Goal: Information Seeking & Learning: Learn about a topic

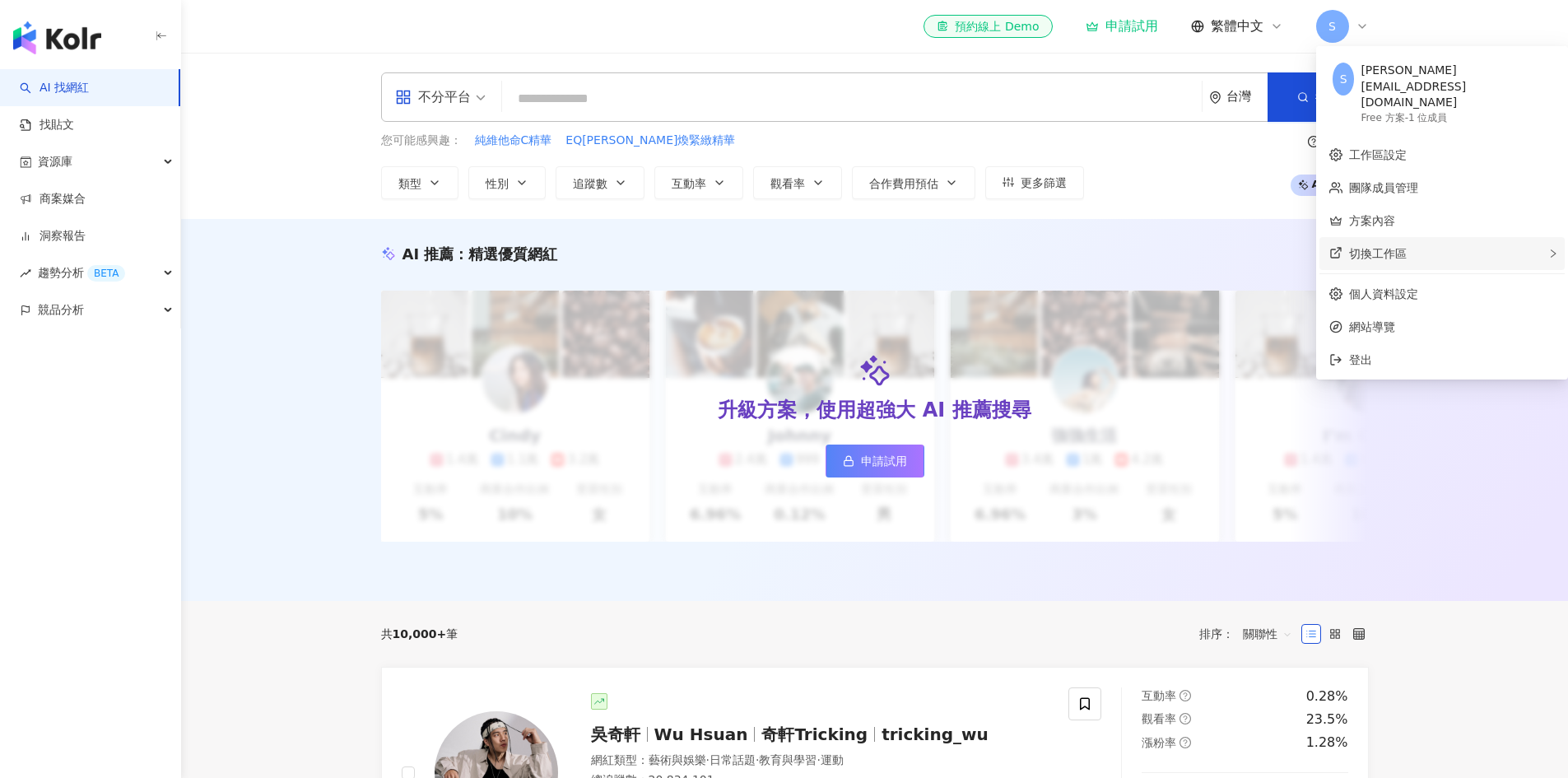
click at [1382, 247] on span "切換工作區" at bounding box center [1377, 253] width 58 height 13
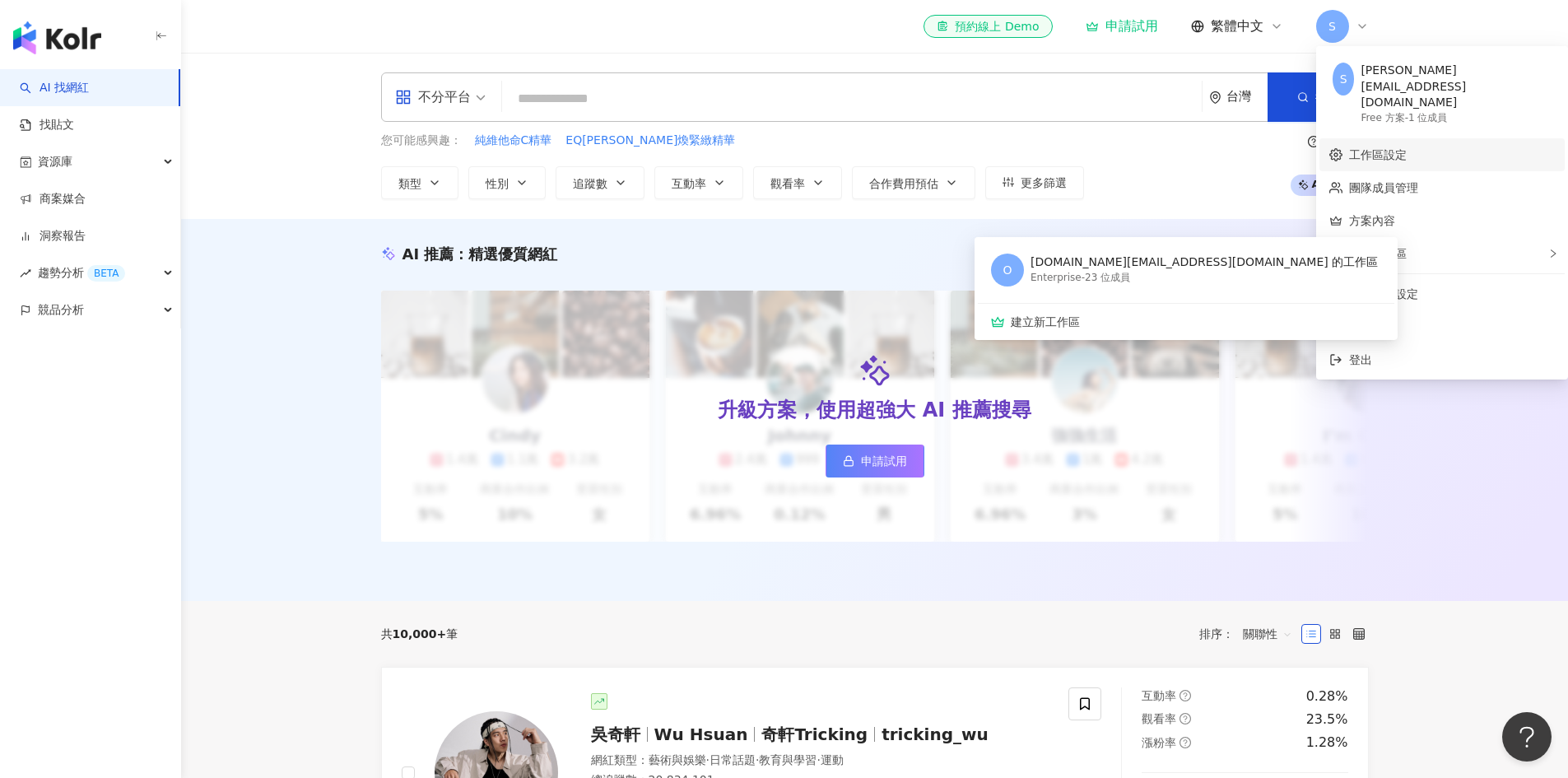
click at [1407, 148] on link "工作區設定" at bounding box center [1377, 155] width 58 height 13
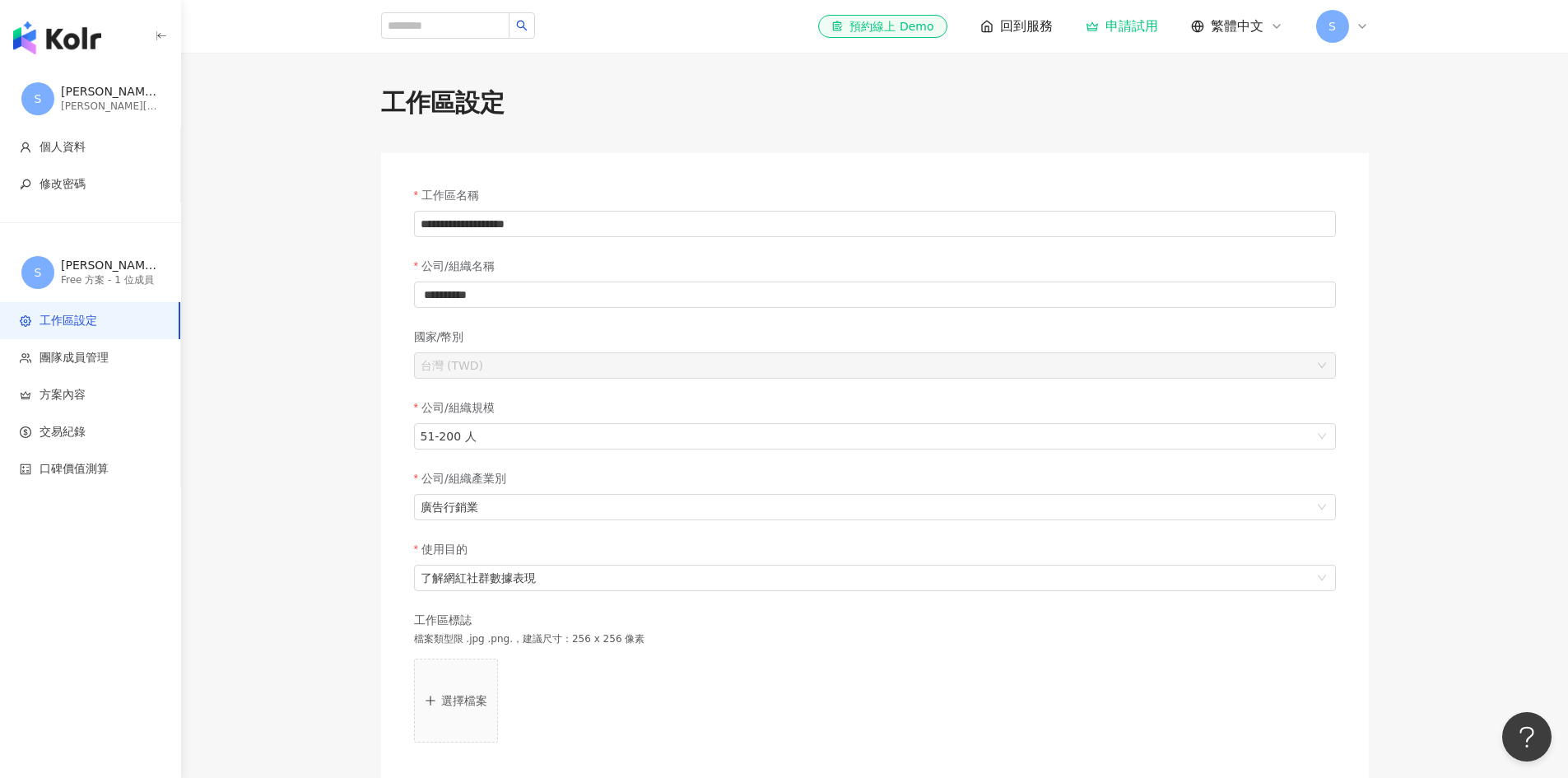
click at [1355, 31] on icon at bounding box center [1362, 26] width 13 height 13
click at [1433, 237] on div "切換工作區" at bounding box center [1442, 253] width 245 height 33
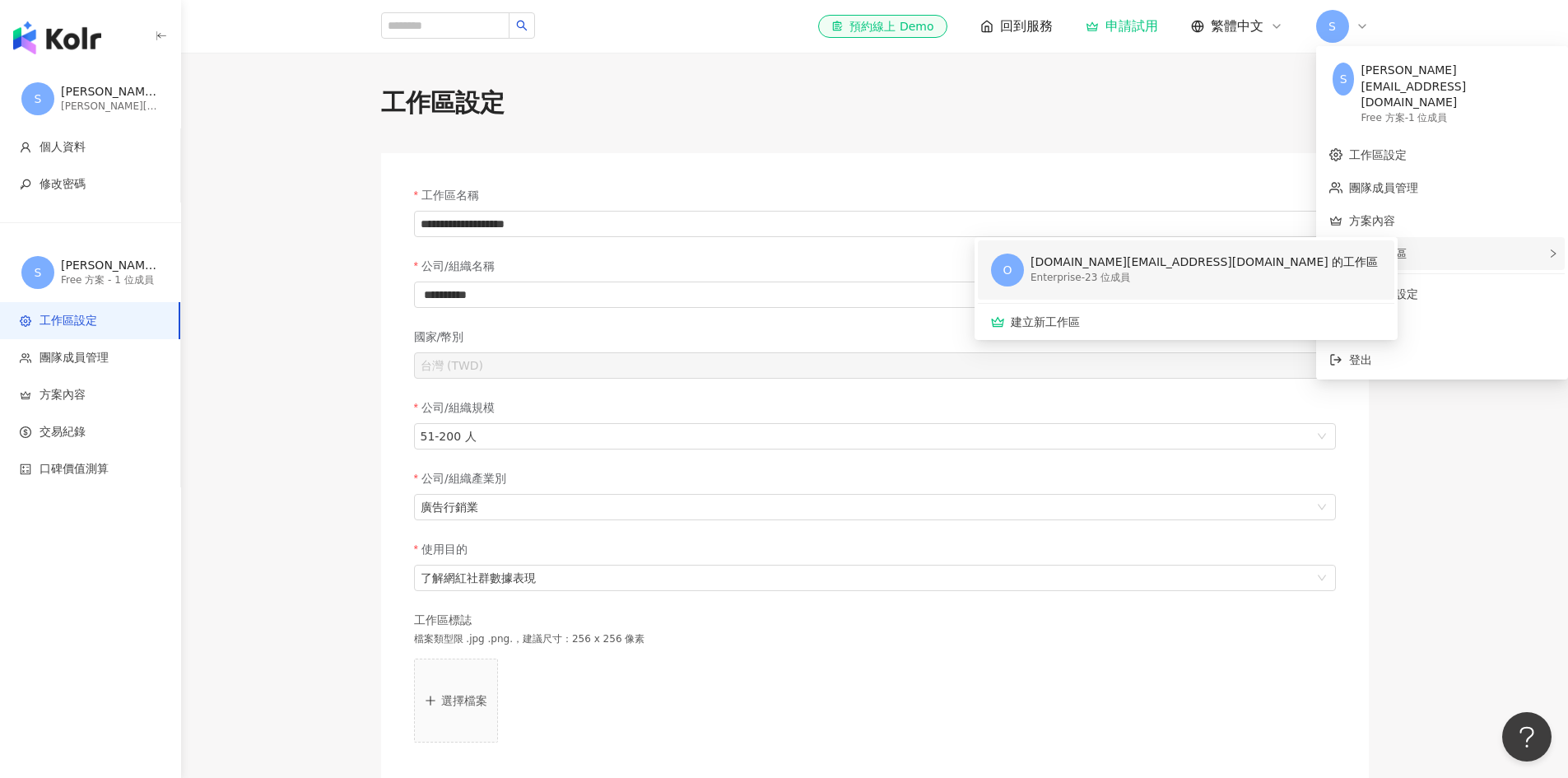
click at [1136, 254] on div "[DOMAIN_NAME][EMAIL_ADDRESS][DOMAIN_NAME] 的工作區" at bounding box center [1203, 263] width 347 height 17
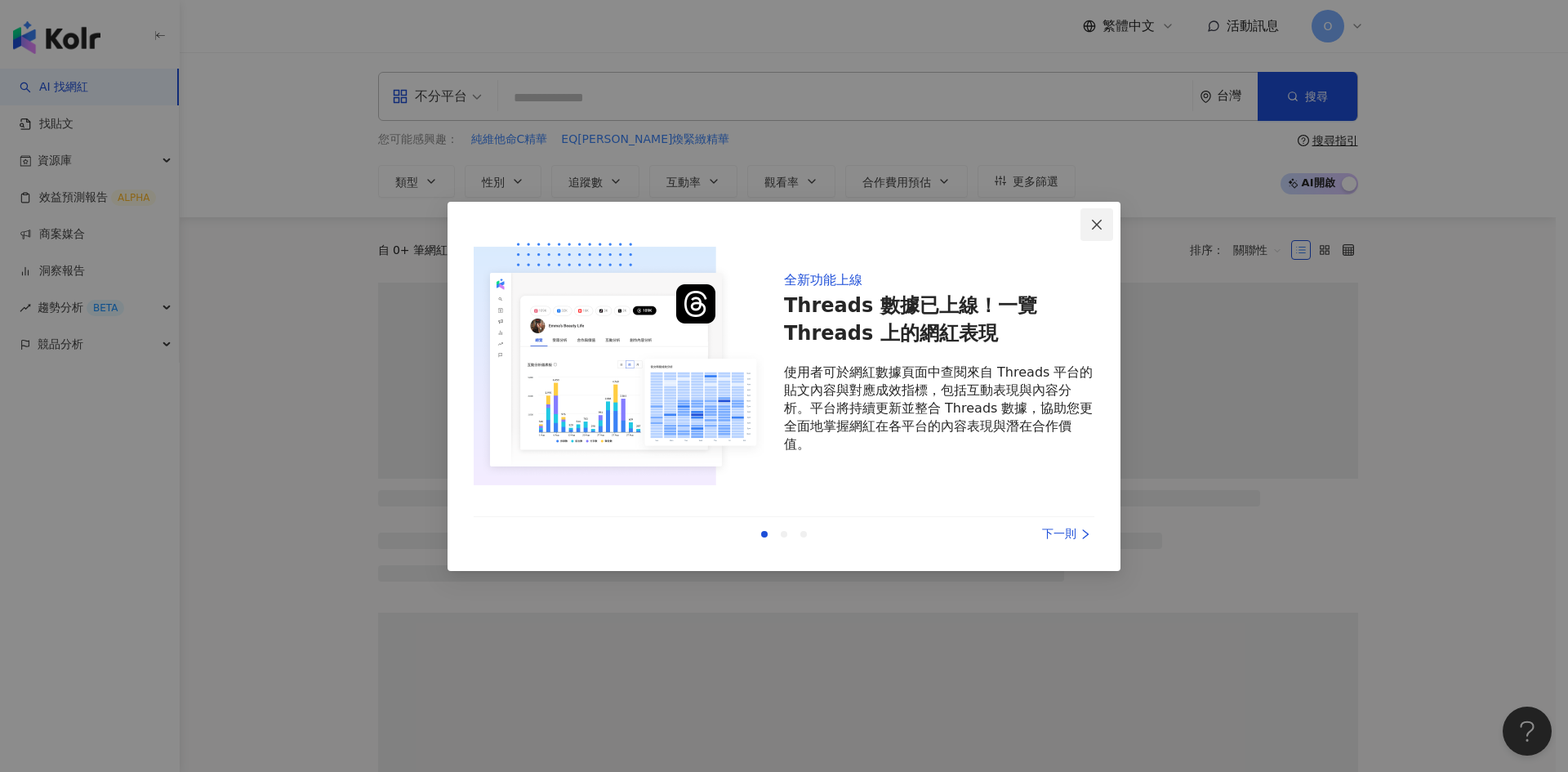
click at [1092, 228] on icon "close" at bounding box center [1097, 225] width 13 height 13
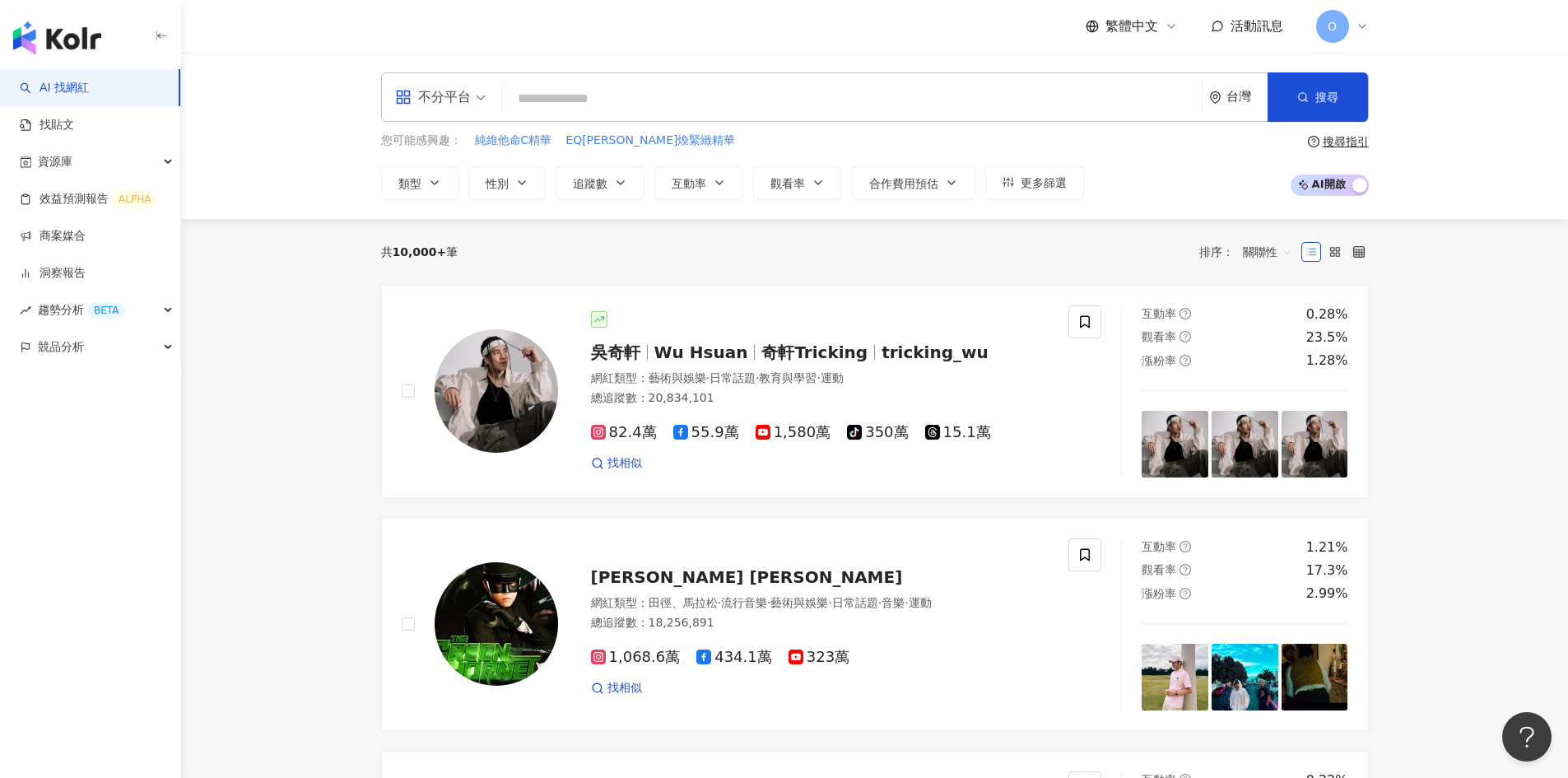
click at [1333, 30] on span "O" at bounding box center [1332, 27] width 9 height 18
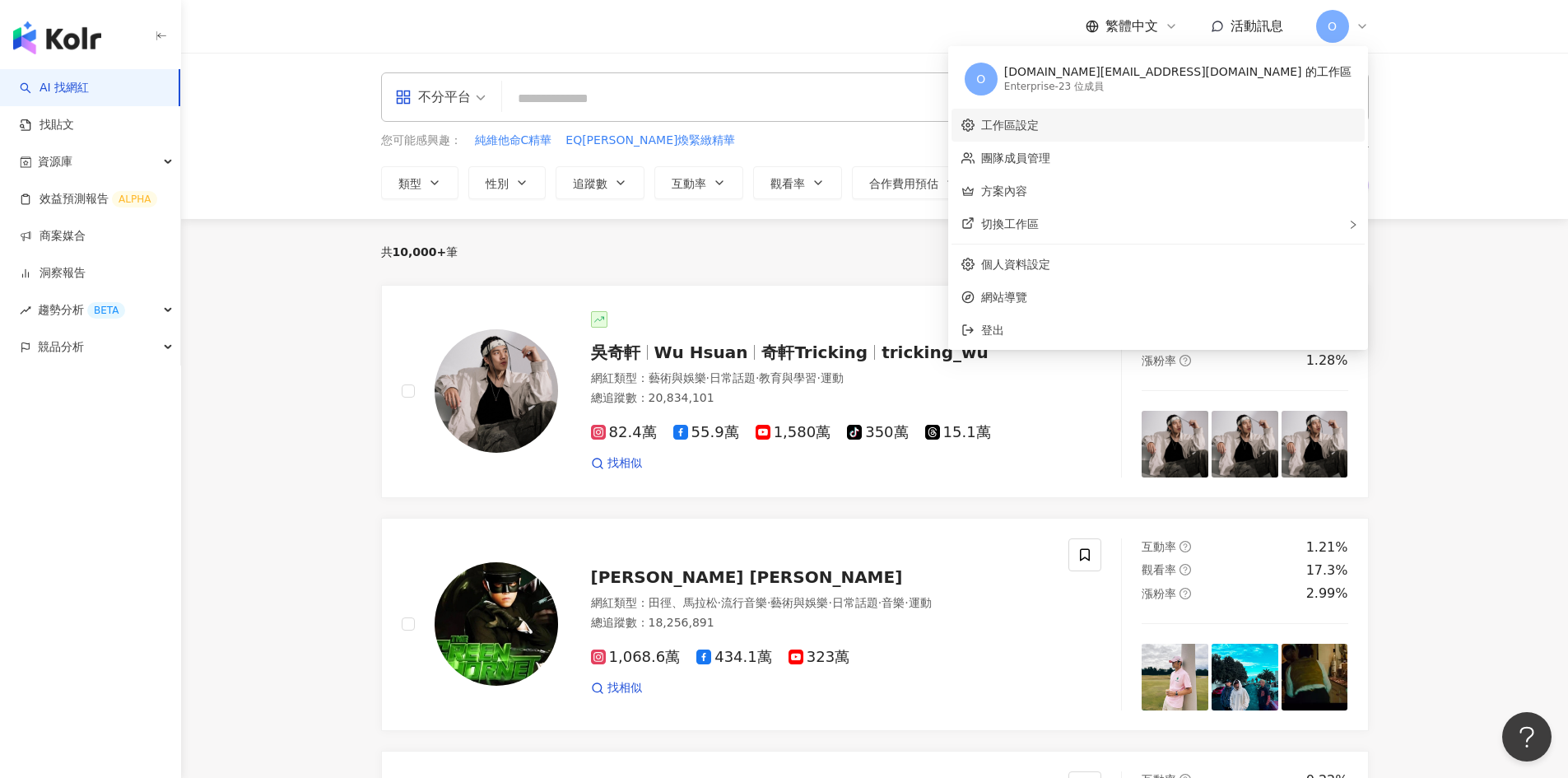
click at [1038, 121] on link "工作區設定" at bounding box center [1010, 125] width 58 height 13
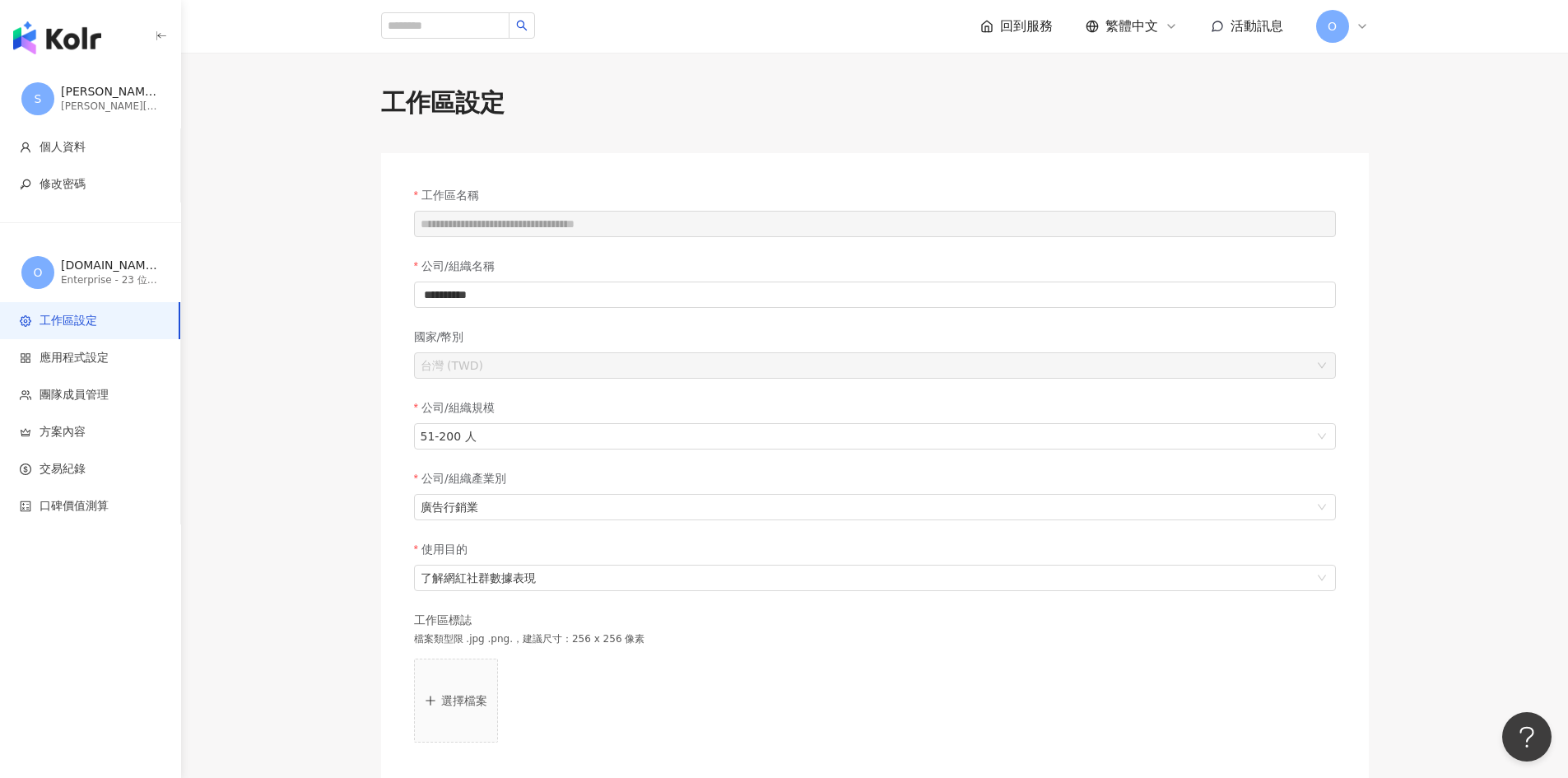
click at [1363, 22] on icon at bounding box center [1362, 26] width 13 height 13
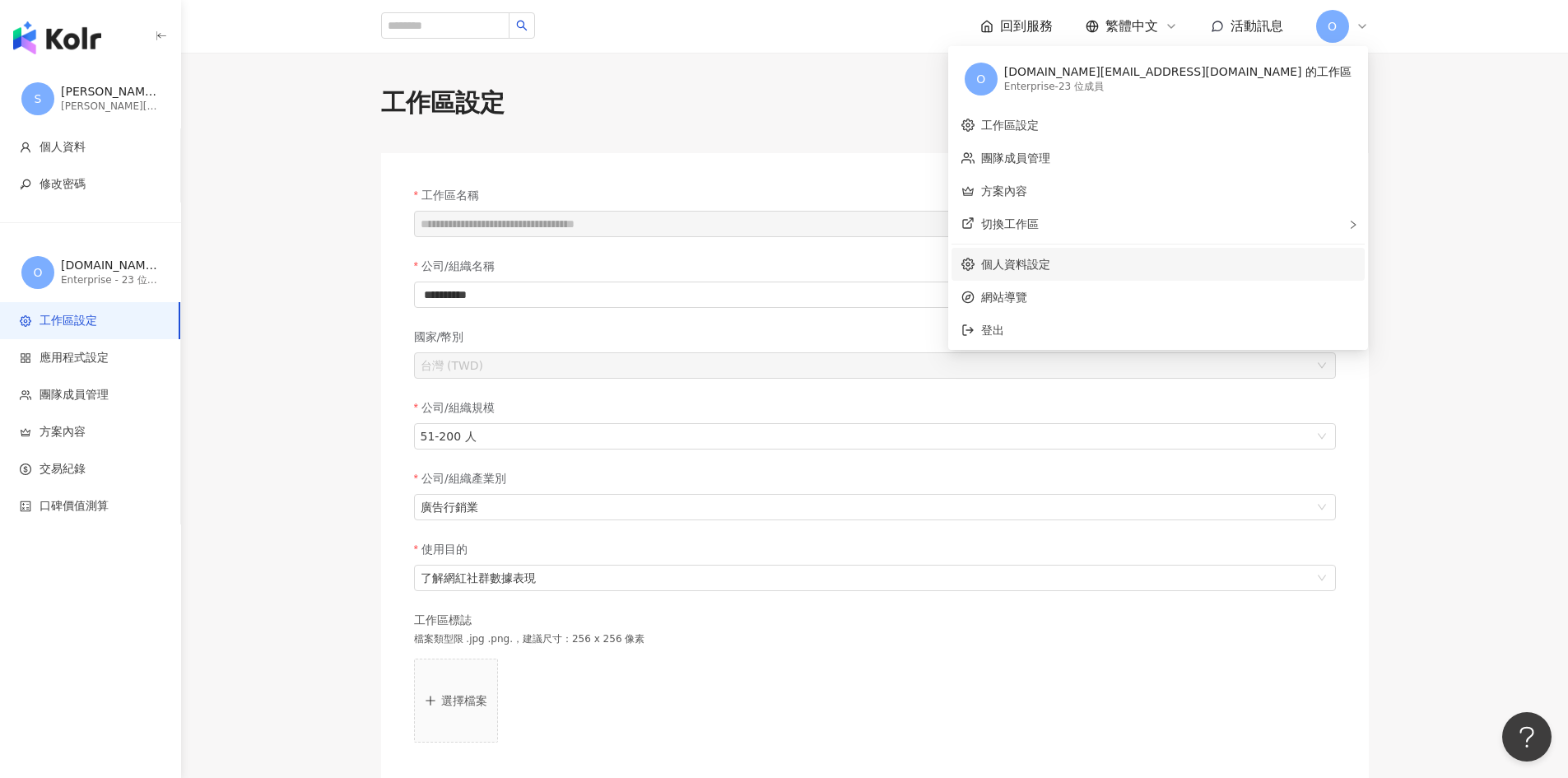
click at [1050, 262] on link "個人資料設定" at bounding box center [1015, 265] width 69 height 13
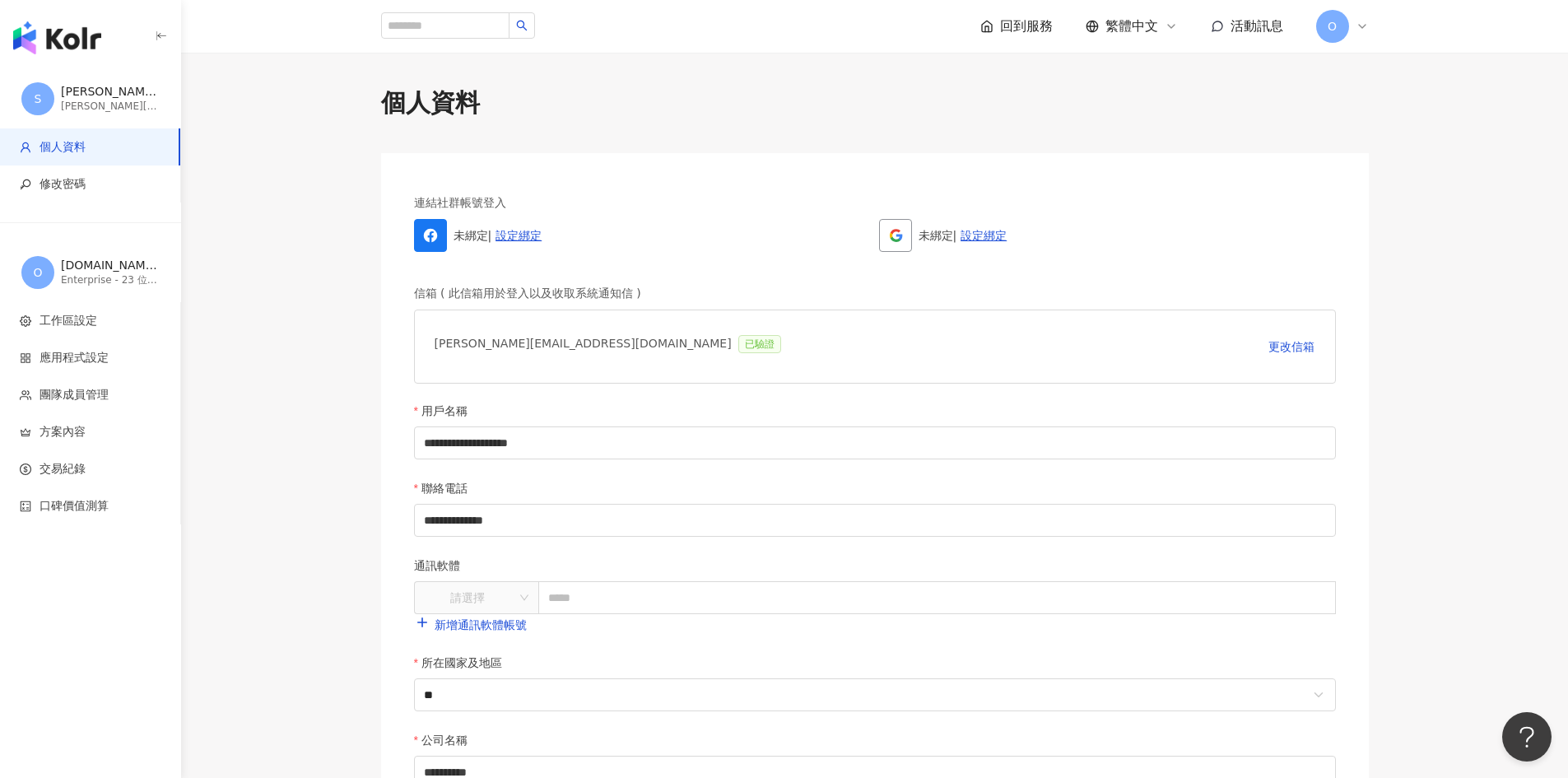
click at [1364, 29] on icon at bounding box center [1362, 26] width 13 height 13
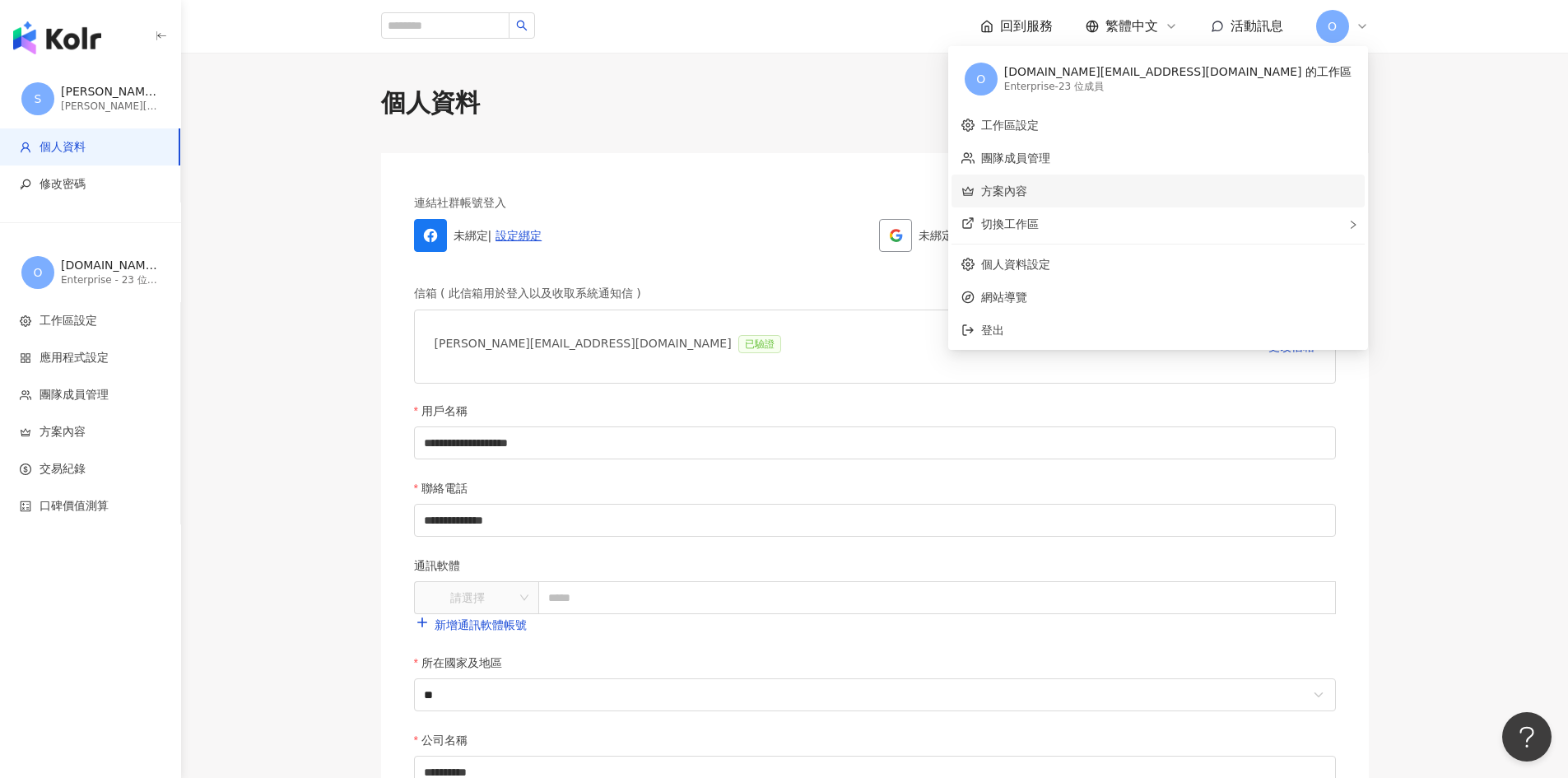
click at [1027, 197] on link "方案內容" at bounding box center [1004, 191] width 46 height 13
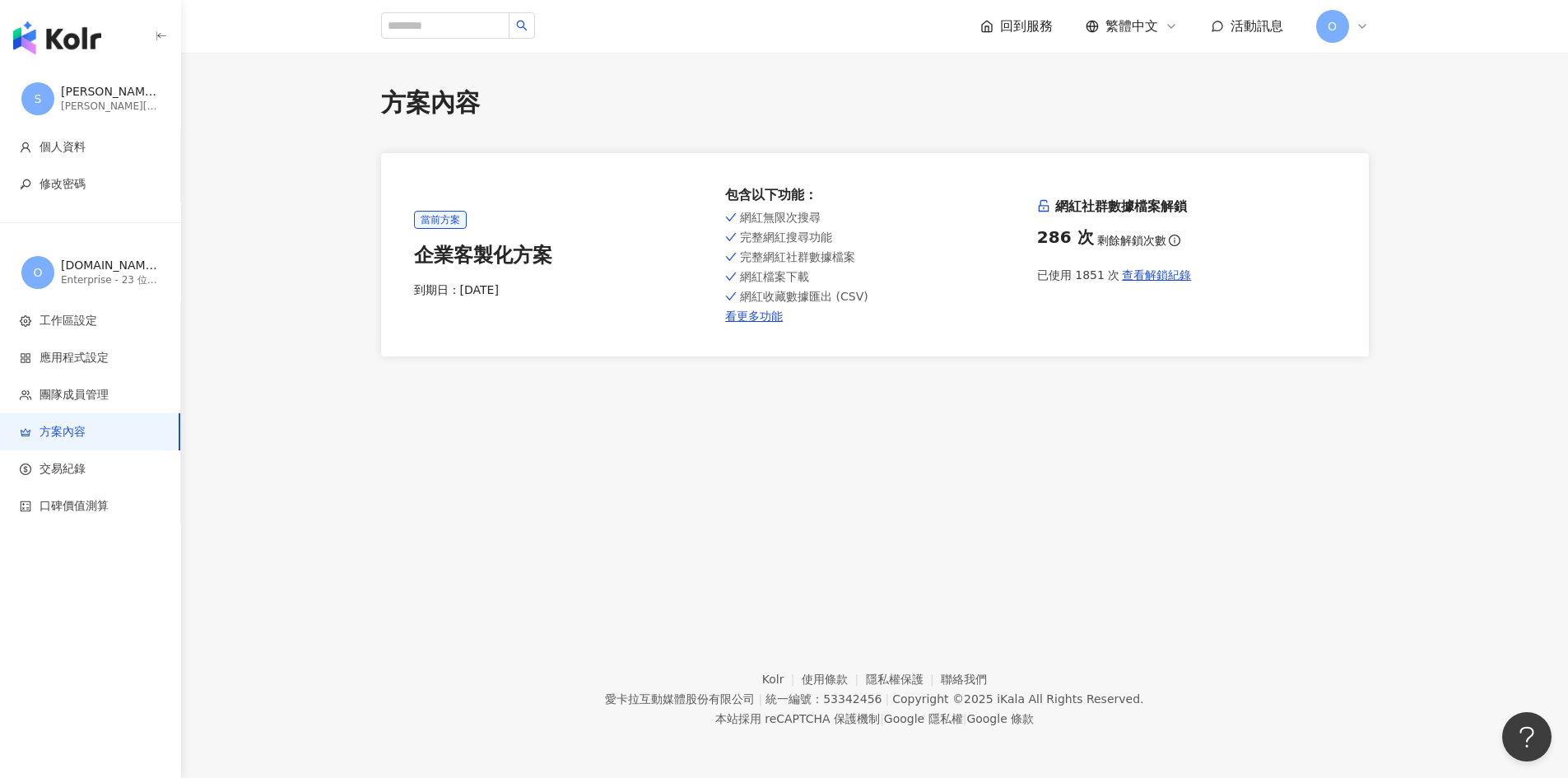
click at [72, 42] on img "button" at bounding box center [57, 38] width 88 height 33
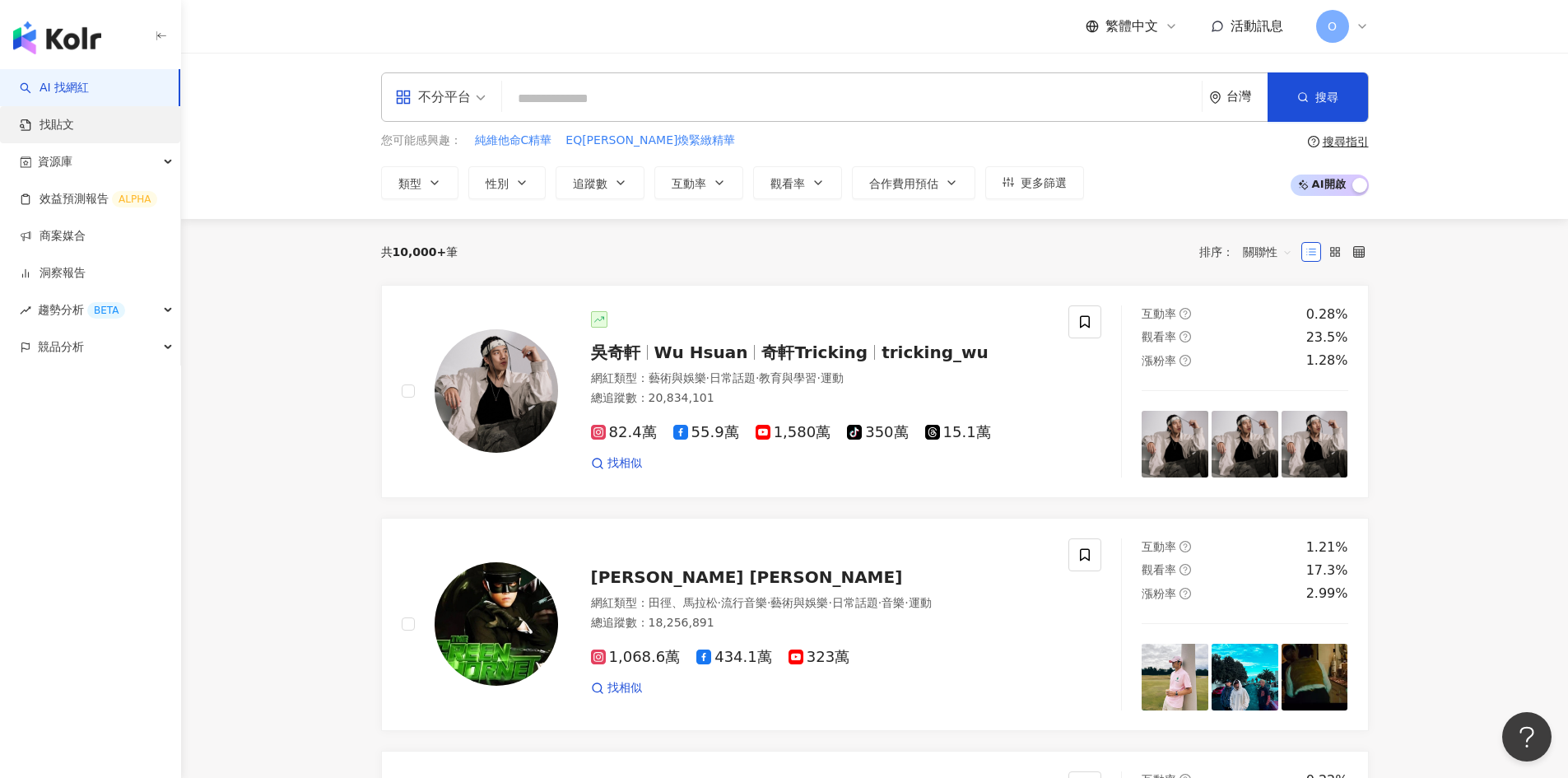
click at [74, 121] on link "找貼文" at bounding box center [46, 125] width 54 height 17
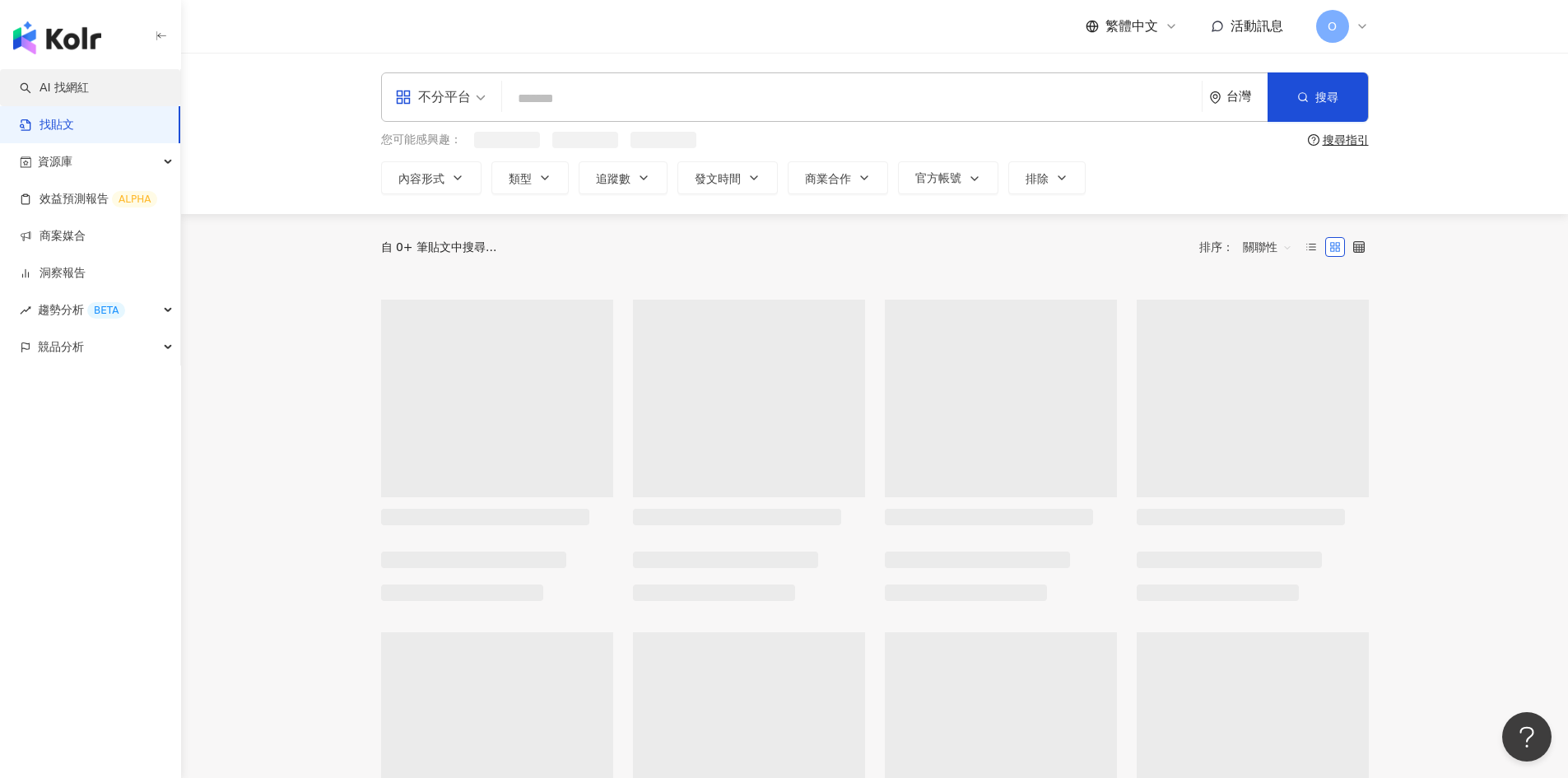
click at [71, 86] on link "AI 找網紅" at bounding box center [53, 88] width 69 height 17
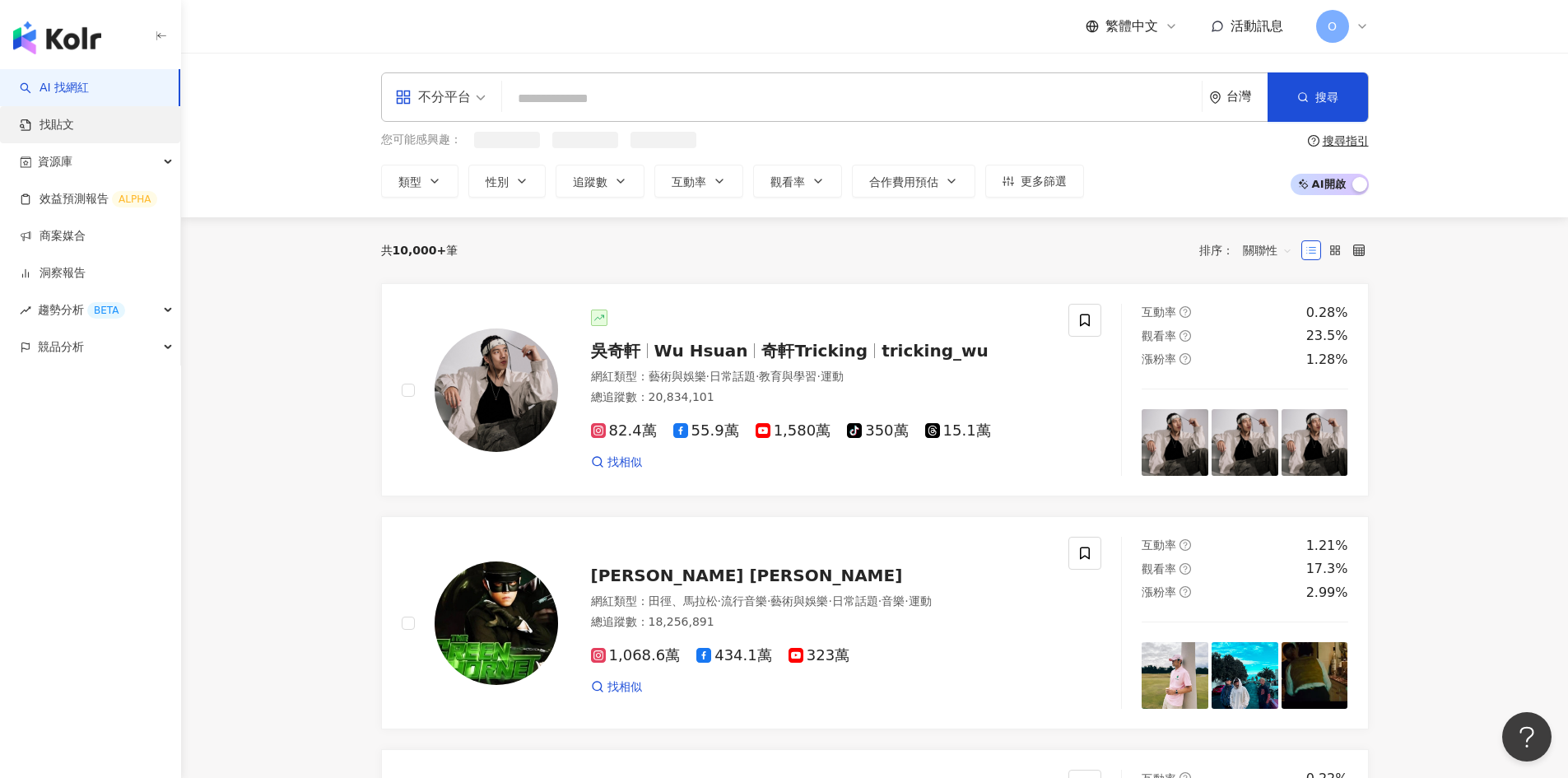
click at [71, 120] on link "找貼文" at bounding box center [46, 125] width 54 height 17
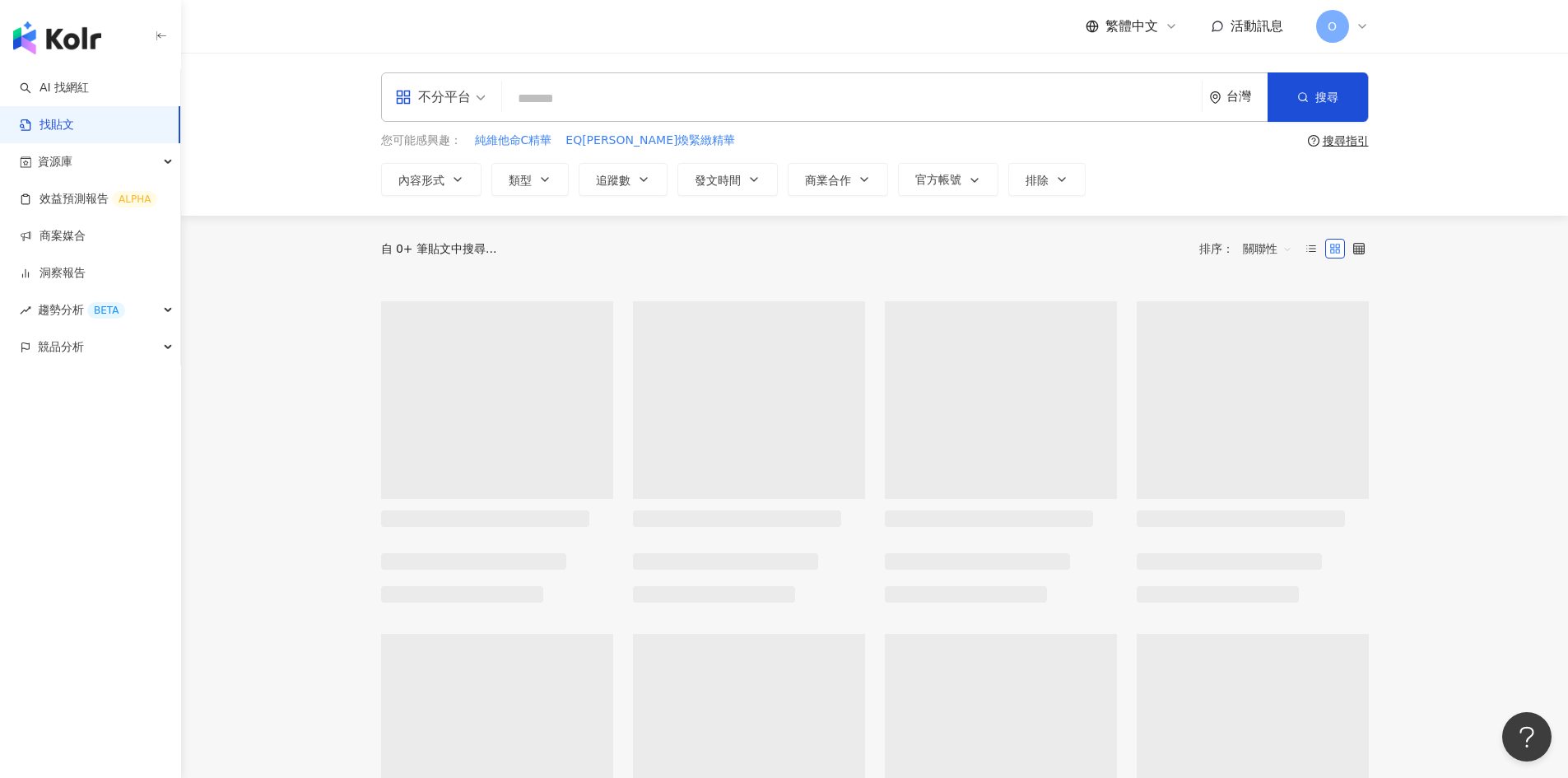
click at [655, 100] on input "search" at bounding box center [851, 99] width 686 height 35
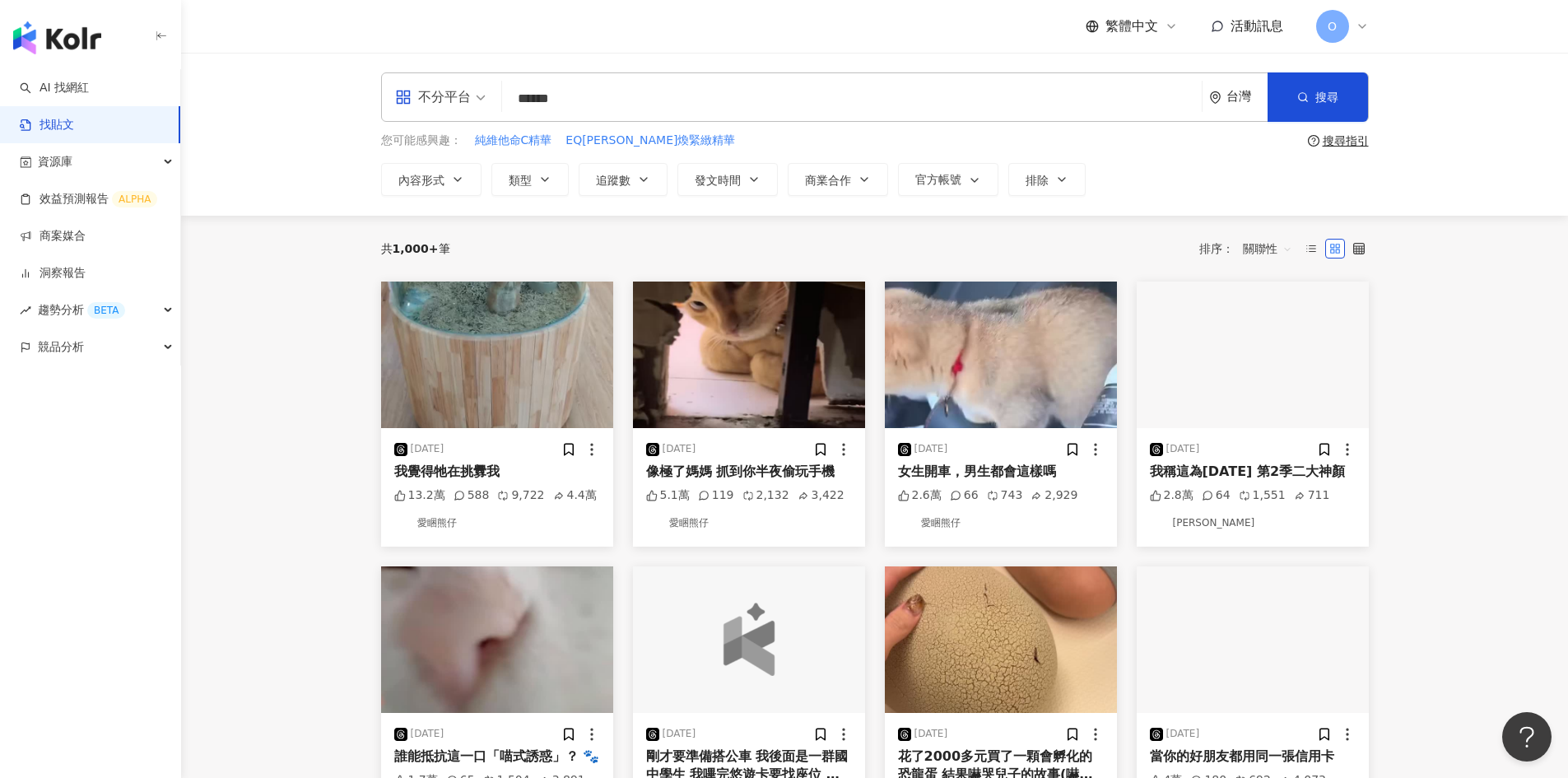
type input "******"
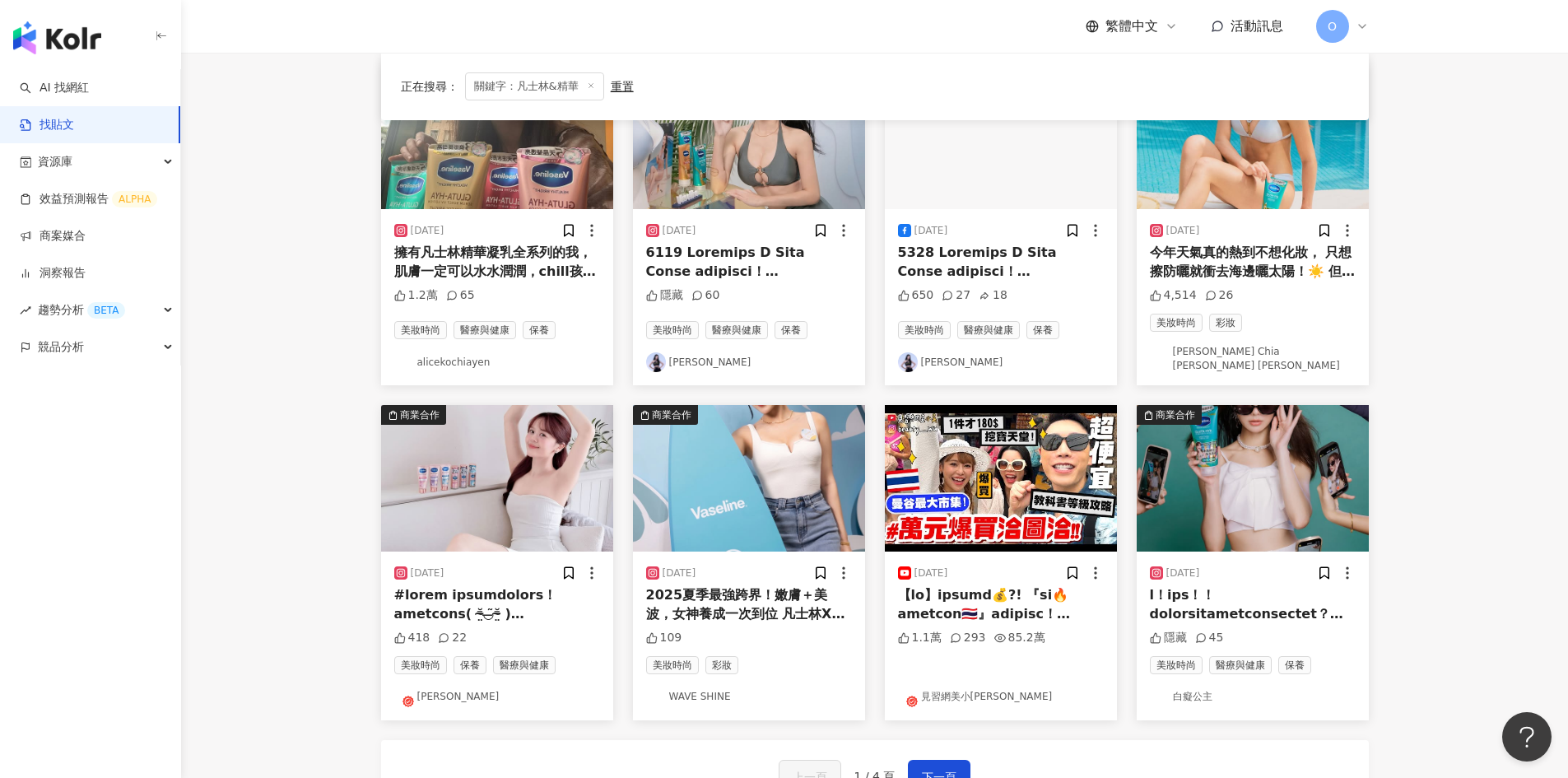
scroll to position [806, 0]
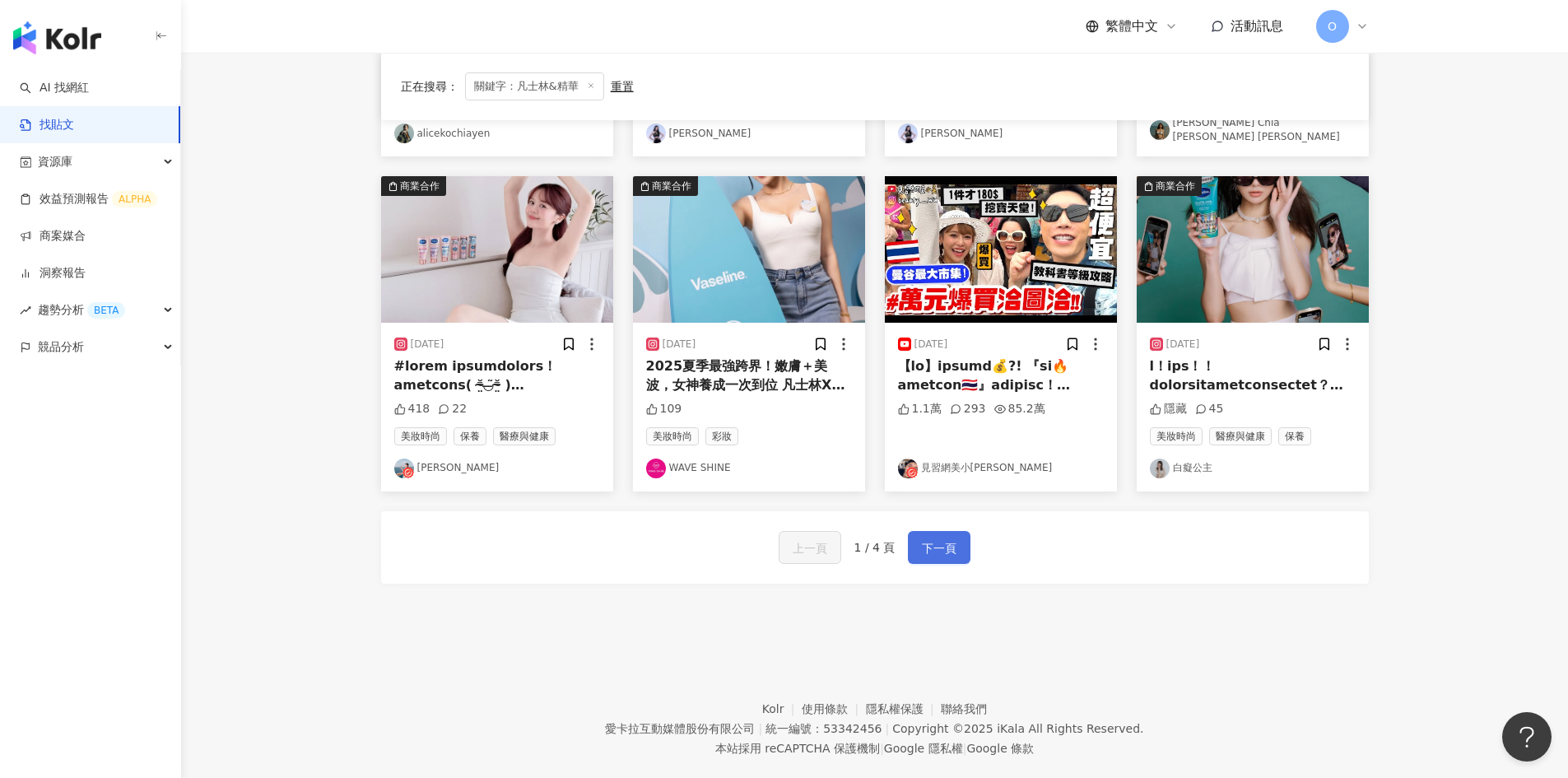
click at [930, 538] on span "下一頁" at bounding box center [940, 548] width 35 height 19
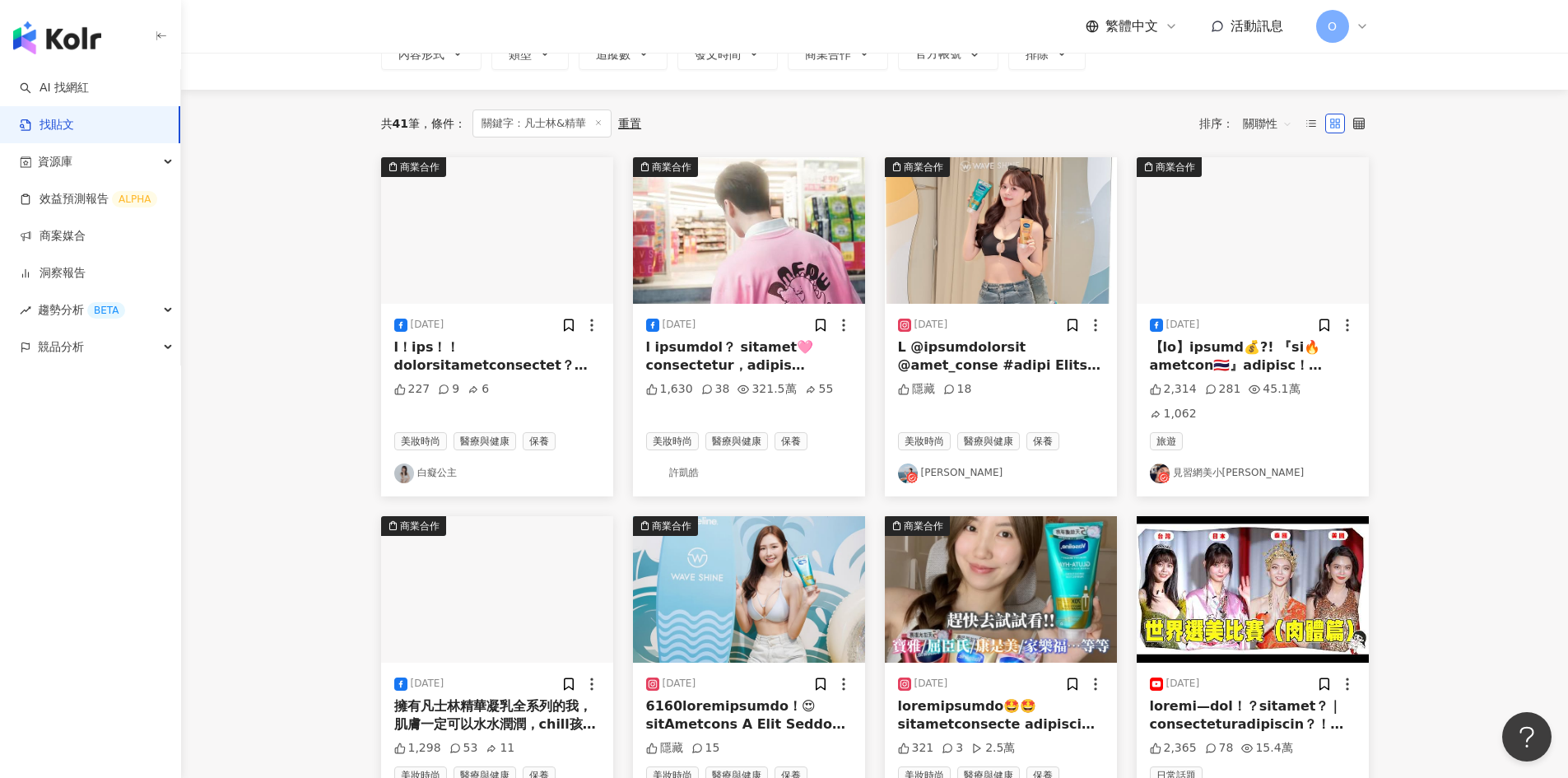
scroll to position [0, 0]
